Goal: Check status: Check status

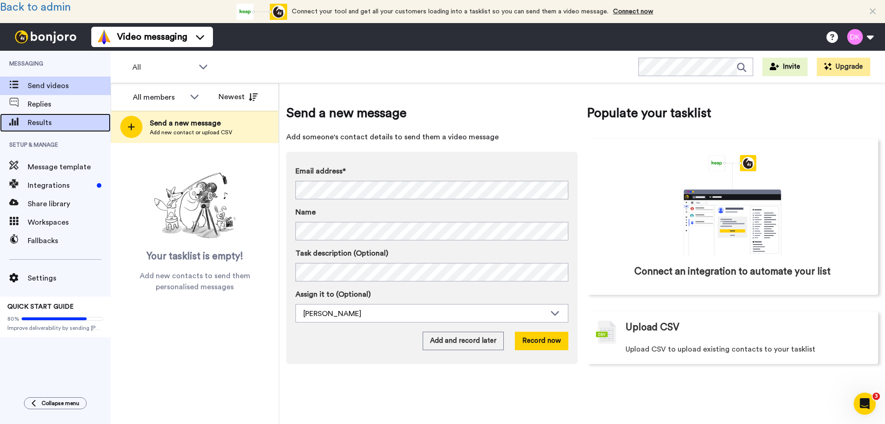
click at [40, 125] on span "Results" at bounding box center [69, 122] width 83 height 11
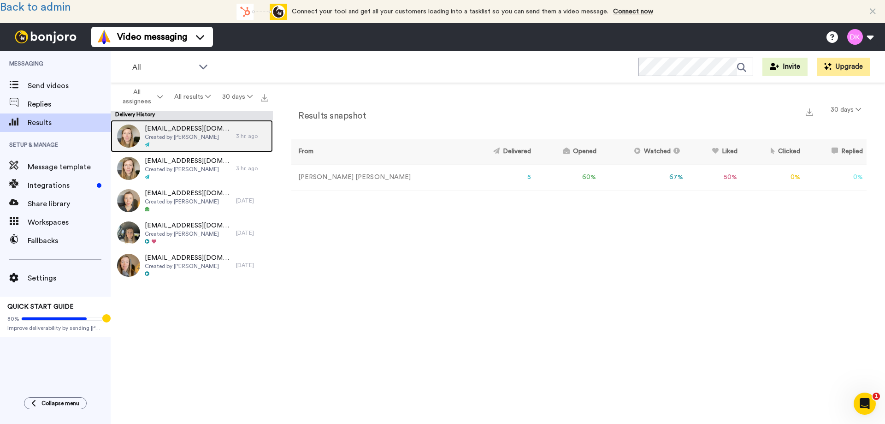
click at [187, 136] on span "Created by [PERSON_NAME]" at bounding box center [188, 136] width 87 height 7
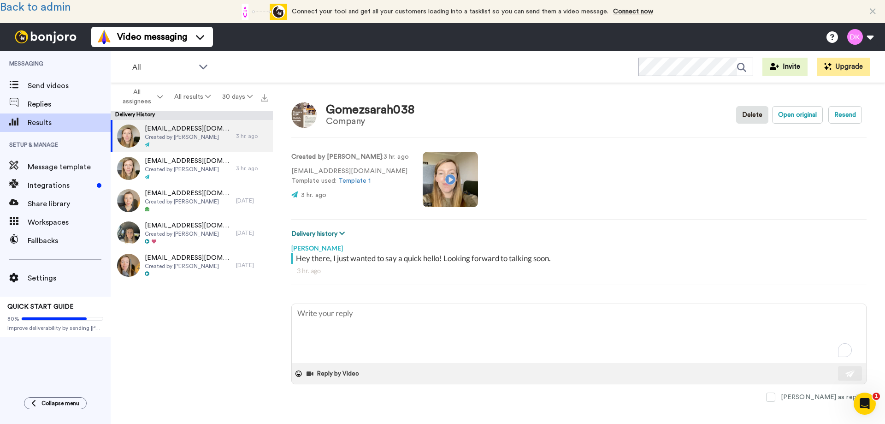
click at [324, 236] on button "Delivery history" at bounding box center [319, 234] width 56 height 10
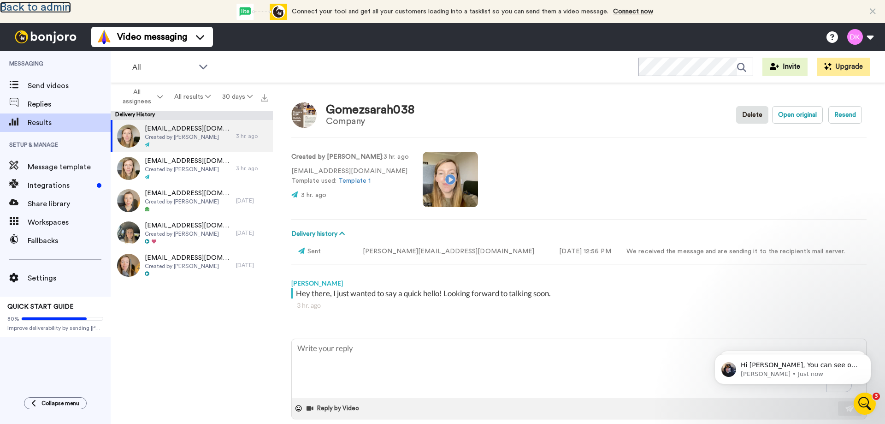
click at [58, 8] on link "Back to admin" at bounding box center [35, 7] width 71 height 11
type textarea "x"
